Goal: Information Seeking & Learning: Learn about a topic

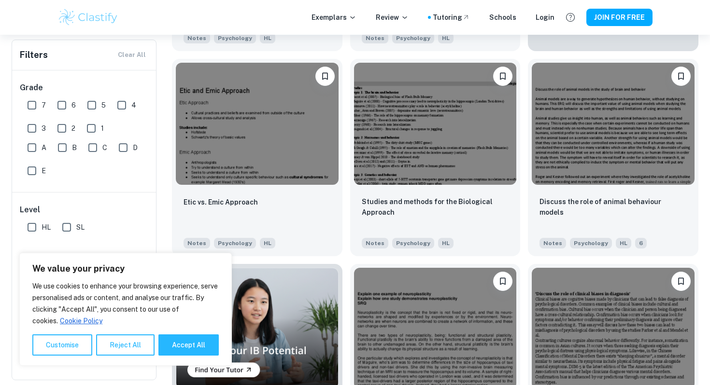
scroll to position [420, 0]
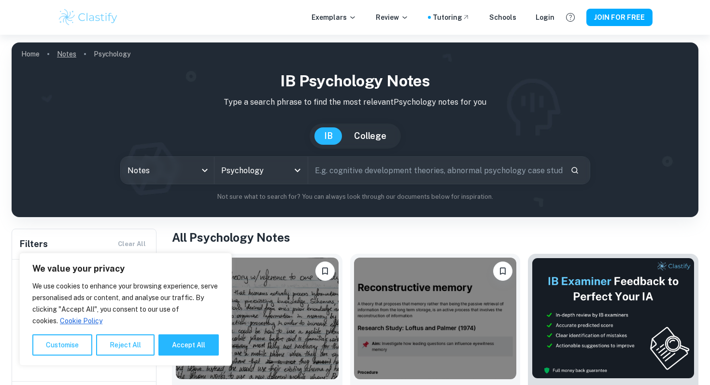
click at [63, 52] on link "Notes" at bounding box center [66, 54] width 19 height 14
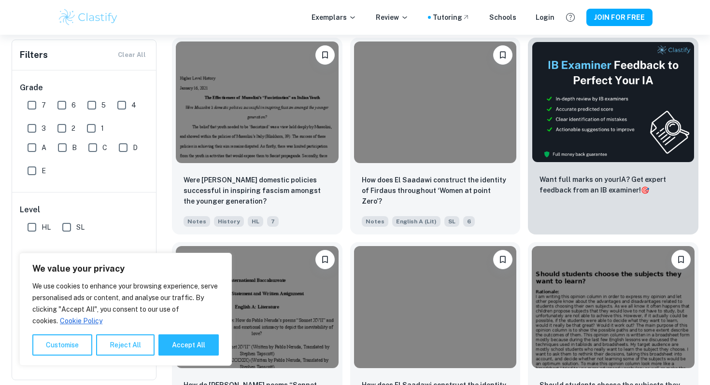
scroll to position [221, 0]
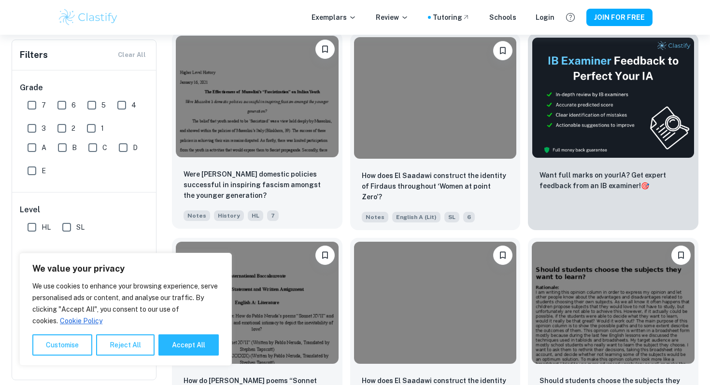
click at [264, 128] on img at bounding box center [257, 97] width 163 height 122
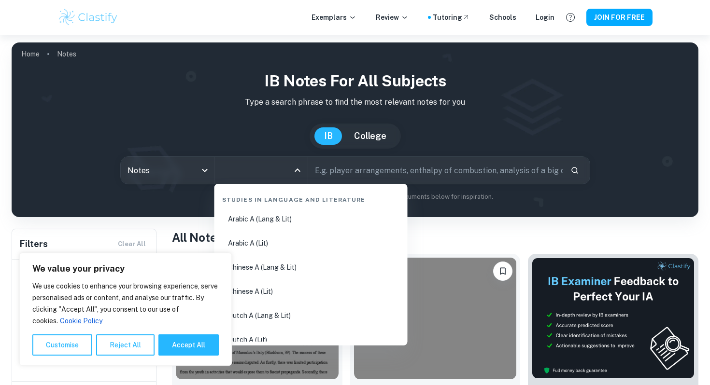
click at [261, 166] on input "All Subjects" at bounding box center [254, 170] width 70 height 18
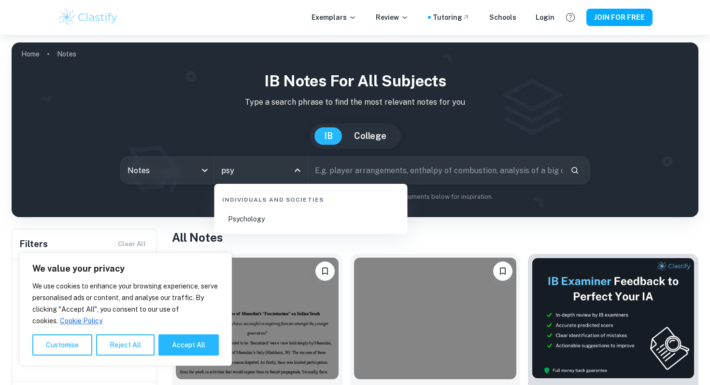
click at [273, 219] on li "Psychology" at bounding box center [310, 219] width 185 height 22
type input "Psychology"
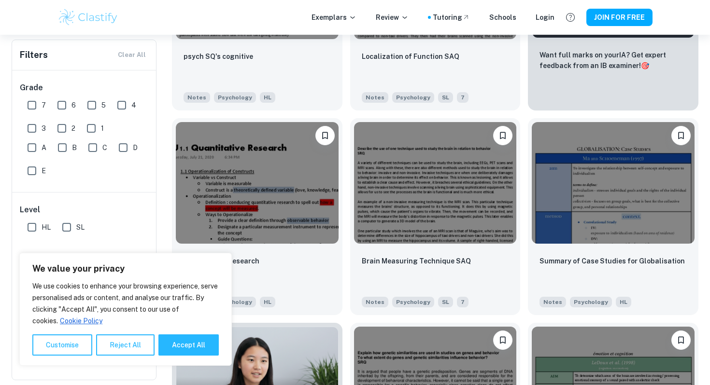
scroll to position [6902, 0]
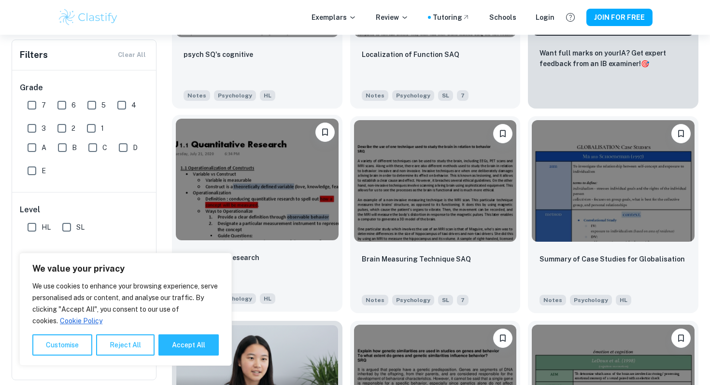
click at [239, 172] on img at bounding box center [257, 180] width 163 height 122
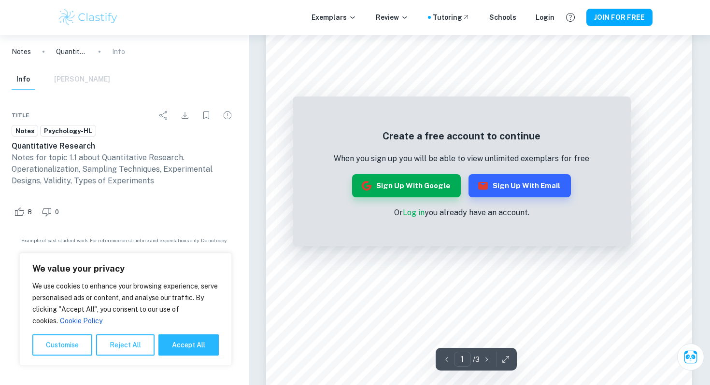
scroll to position [260, 0]
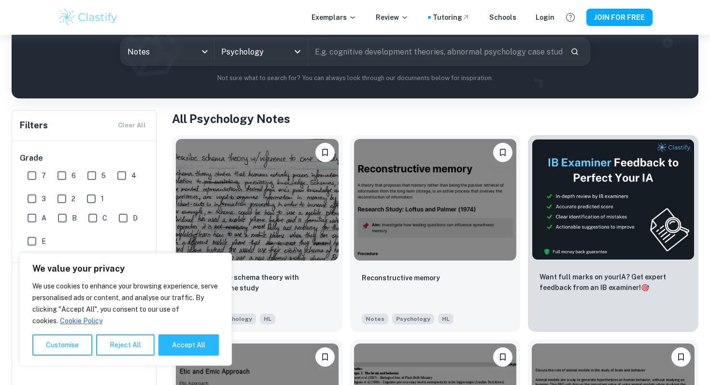
scroll to position [127, 0]
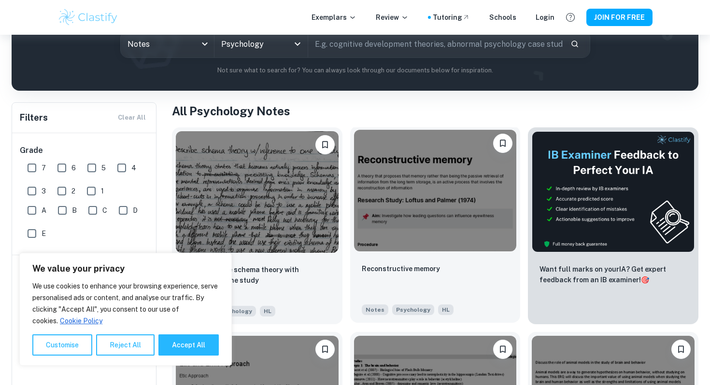
click at [435, 206] on img at bounding box center [435, 191] width 163 height 122
